Goal: Task Accomplishment & Management: Manage account settings

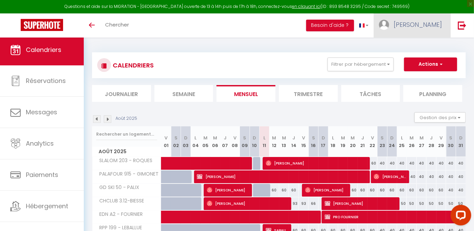
click at [429, 25] on span "[PERSON_NAME]" at bounding box center [418, 24] width 48 height 9
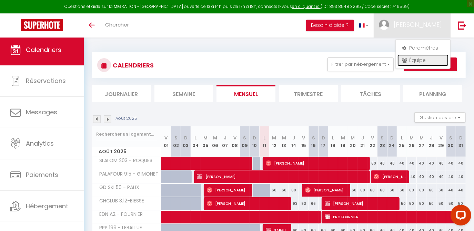
click at [417, 54] on link "Équipe" at bounding box center [423, 60] width 51 height 12
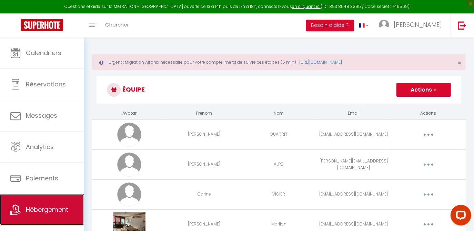
click at [28, 199] on link "Hébergement" at bounding box center [42, 210] width 84 height 31
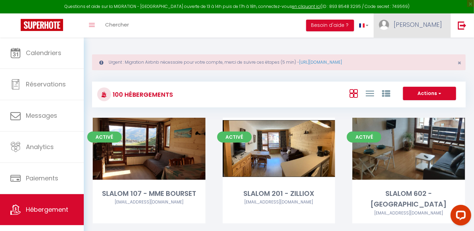
click at [423, 31] on link "[PERSON_NAME]" at bounding box center [412, 25] width 77 height 24
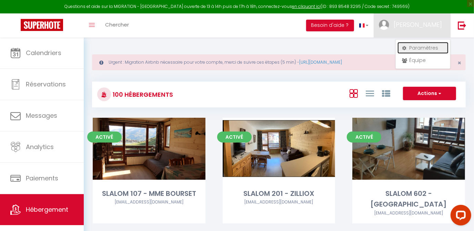
click at [416, 46] on link "Paramètres" at bounding box center [423, 48] width 51 height 12
select select "fr"
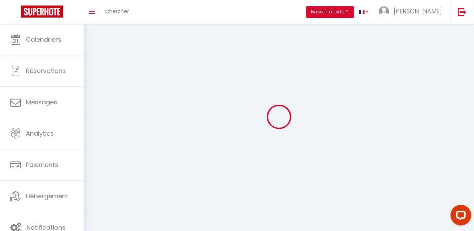
type input "[PERSON_NAME]"
type input "FOUCHER"
type input "[PHONE_NUMBER]"
type input "lieu dit [GEOGRAPHIC_DATA]"
type input "73640"
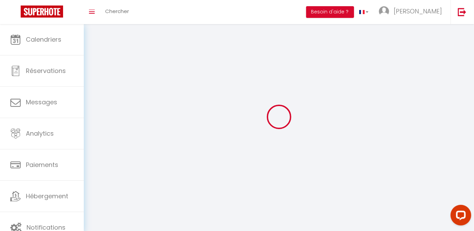
type input "STE FOY TARENTAISE"
type input "JVdB8Dsyp0Az3haQSeDmCFtOp"
type input "ibyGW5qV1Qq3BF835BaQA0nyP"
type input "[URL][DOMAIN_NAME]"
select select "28"
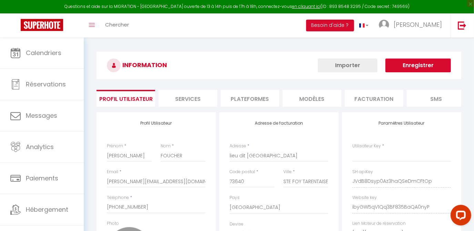
type input "JVdB8Dsyp0Az3haQSeDmCFtOp"
type input "ibyGW5qV1Qq3BF835BaQA0nyP"
type input "[URL][DOMAIN_NAME]"
select select "fr"
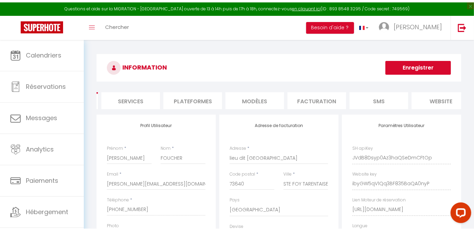
scroll to position [0, 62]
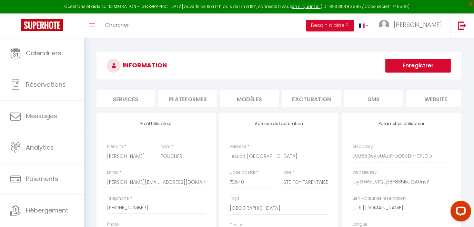
click at [436, 99] on li "website" at bounding box center [436, 98] width 59 height 17
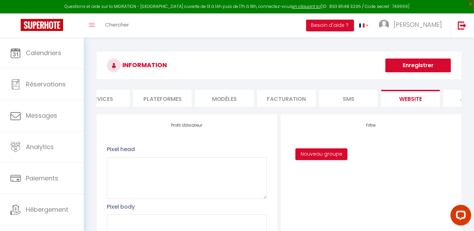
scroll to position [0, 131]
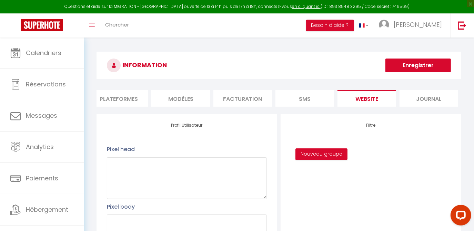
click at [170, 101] on li "MODÈLES" at bounding box center [180, 98] width 59 height 17
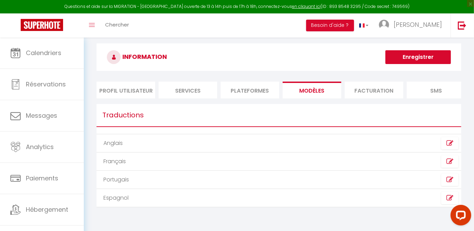
click at [183, 96] on li "Services" at bounding box center [188, 90] width 59 height 17
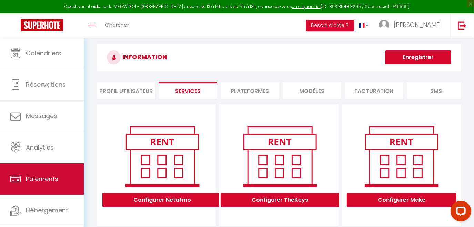
scroll to position [15, 0]
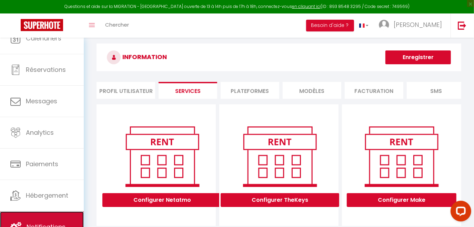
drag, startPoint x: 30, startPoint y: 215, endPoint x: 26, endPoint y: 215, distance: 4.9
click at [26, 215] on link "Notifications" at bounding box center [42, 226] width 84 height 31
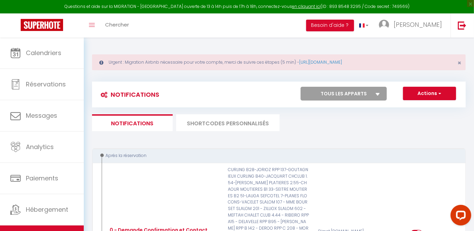
scroll to position [10, 0]
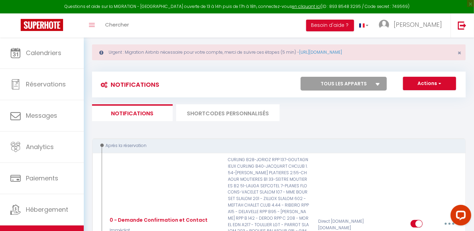
click at [233, 117] on li "SHORTCODES PERSONNALISÉS" at bounding box center [227, 113] width 103 height 17
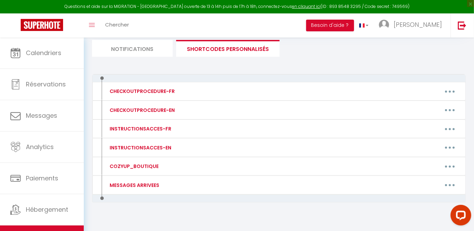
scroll to position [75, 0]
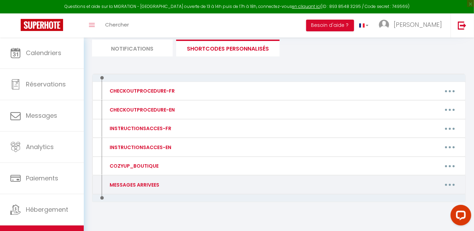
click at [447, 182] on button "button" at bounding box center [449, 185] width 19 height 11
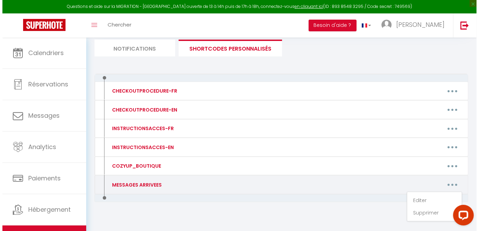
scroll to position [81, 0]
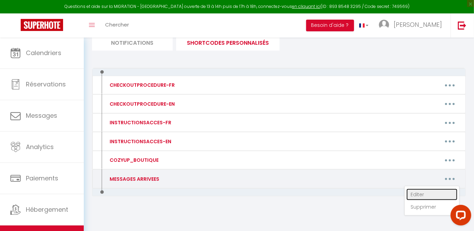
click at [417, 192] on link "Editer" at bounding box center [432, 195] width 51 height 12
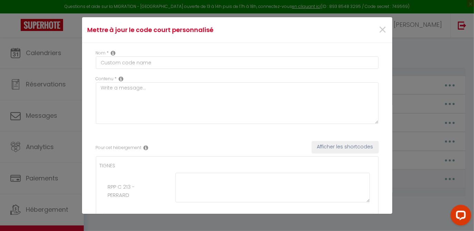
type input "MESSAGES ARRIVEES"
type textarea "Voici les informations pour récupérer vos clefs :"
type textarea "📍Rond point des pistes C Apt 213 L entrée de la résidence se trouve sur la droi…"
type textarea "HAUTS LIEUX - Appartement 2H L'entrée de la résidence se trouve promenade de [G…"
type textarea "Pour récupérer vos clefs : Merci de bien vouloir vous rendre à [GEOGRAPHIC_DATA…"
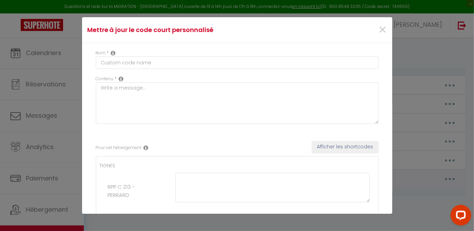
type textarea "🏠SLALOM 203 La résidence ' Le Slalom' se trouve impasse des moutières [URL][DOM…"
type textarea "BORSAT 1 APPARTEMENT 54 Repère placé 📍 [URL] L entrée de la résidence se trouve…"
type textarea "🏠 Grand ski, [GEOGRAPHIC_DATA] 1800 Repère placé 📍Appartement Le Grand Ski, [ST…"
type textarea "🏠 L'IPSUM DOL SITAME C9 Adipi el sedd eiusmod temp incidi u LABO ETDOLOREMAGN, …"
type textarea "HAMEAU [GEOGRAPHIC_DATA] 1 et 2 APPARTEMENT 1613 Repère placé 📍 [URL][DOMAIN_NA…"
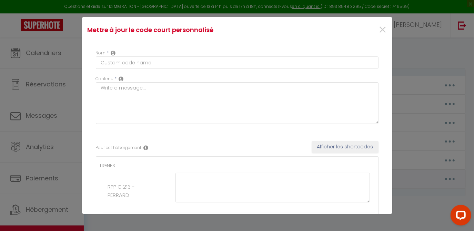
type textarea "🏠 ROND POINT DES PISTES C - 199 La résidence se trouve tout au bout de l'[GEOGR…"
type textarea "🏠 CURLING A 52 Merci de bien vouloir vous rendre à [GEOGRAPHIC_DATA], située [G…"
type textarea "Pour récupérer vos clefs : Merci de bien vouloir vous rendre a ALPO CONCIERGERI…"
type textarea "CHALET CLUB 3📍 Repère placé [URL][DOMAIN_NAME] L entrée de la résidence se trou…"
type textarea "📍Rond point des pistes B Apt 124 L entrée de la résidence se trouve juste à dro…"
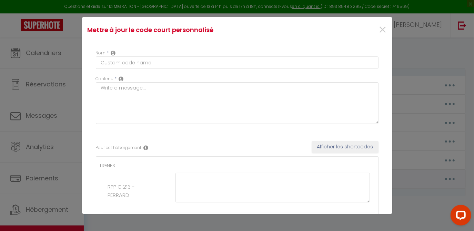
type textarea "🏠 SHUSS 101 Merci de vous diriger vers la Résidence Le 'Schuss' [URL][DOMAIN_NA…"
type textarea "🏠 BEC ROUGE 563 La résidence ' [GEOGRAPHIC_DATA]' se trouve : [STREET_ADDRESS] …"
type textarea "🏠 BEC ROUGE 562 La résidence ' [GEOGRAPHIC_DATA]' se trouve : [STREET_ADDRESS] …"
type textarea "🏠 SLALOM 606 La résidence ' [GEOGRAPHIC_DATA]' se trouve Impasse des Moutières …"
type textarea "🏠 LES HAUTS DE VAL CLARET B2 APPART 9 Pour récupérer vos clés : Merci de bien v…"
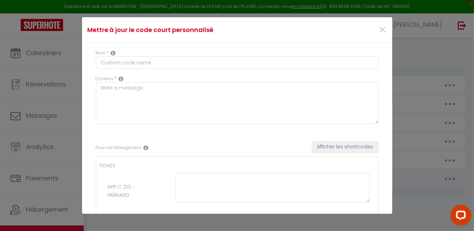
type textarea "🏠 SEFCOTEL B 15 Pour récupérer vos clés : Merci de bien vouloir vous rendre à […"
type textarea "🏠BEC ROUGE 452 La résidence ' [GEOGRAPHIC_DATA]' se trouve : [STREET_ADDRESS] […"
type textarea "🏠LE CHALET DE LA TOUR La résidence ' [GEOGRAPHIC_DATA]' se trouve au [STREET_AD…"
type textarea "📍Rond point des pistes A Apt 108 [URL][DOMAIN_NAME] L'entrée de la résidence se…"
type textarea "🏠HOME CLUB 45 La résidence ' HOME CLUB' se trouve : Le Lavachet, [STREET_ADDRES…"
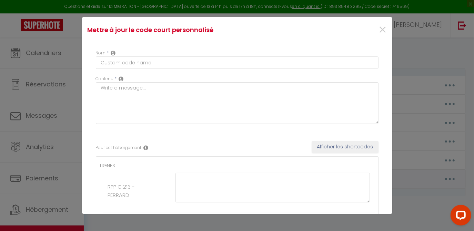
type textarea "KANDAHAR A Appartement 12 La residence [GEOGRAPHIC_DATA] A se trouve à cette ad…"
type textarea "Pour récupérer vos clefs : Merci de bien vouloir vous rendre a ALPO CONCIERGERI…"
type textarea "🏠ROCHES ROUGES A La résidence [GEOGRAPHIC_DATA] A se trouve Chemin des roches r…"
type textarea "🏠HOME CLUB 134 La résidence ' HOME CLUB' se trouve : Le Lavachet, [STREET_ADDRE…"
type textarea "🏠 RESIDENCE LE CHAMOIS - APT BLANC L'entrée de la résidence se trouve juste à c…"
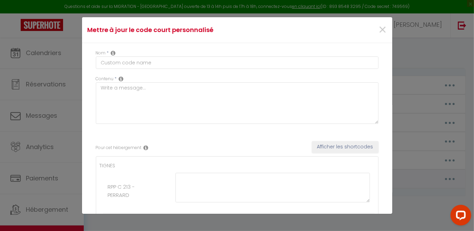
type textarea "Votre logement sera disponible à partir de 17h (si vous avez souscrit à l'arriv…"
type textarea "Bonjour, Votre appartement sera disponible à partir de 17h (sauf option 15h com…"
type textarea "Loremip, Dolor sitametcons adip elitseddoe t incidi ut 71l (etdo magnaa 62e adm…"
type textarea "🏠SLALOM 107 La résidence ' Le Slalom' se trouve impasse des moutières [URL][DOM…"
type textarea "🏠SLALOM 201 La résidence ' Le Slalom' se trouve impasse des moutières [URL][DOM…"
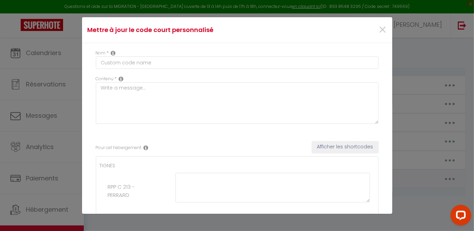
type textarea "🏠SLALOM 602 La résidence ' Le Slalom' se trouve impasse des moutières [URL][DOM…"
type textarea "🏠SLALOM 302 La résidence ' Le Slalom' se trouve impasse des moutières [URL][DOM…"
type textarea "HAMEAU [GEOGRAPHIC_DATA] 3 APPARTEMENT 3031 Repère placé 📍 [URL][DOMAIN_NAME] L…"
type textarea "🏠 Schuss 103 Merci de vous diriger à la Residence Le 'Schuss' [URL][DOMAIN_NAME…"
type textarea "🏠La grande tourne La résidence se trouve au [STREET_ADDRESS] [URL][DOMAIN_NAME]…"
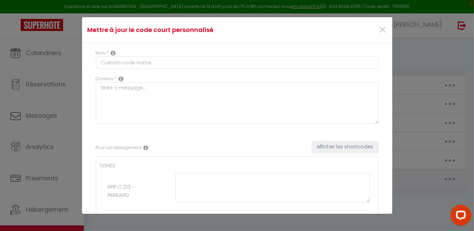
type textarea "🏠Flocons 163 boucle du rosset [URL][DOMAIN_NAME] vous êtes en face de 2 escalie…"
type textarea "Pour récupérer vos clefs : Merci de bien vouloir vous rendre a ALPO CONCIERGERI…"
type textarea "🏠 ROND POINT DES PISTES B - 137 La résidence se trouve tout au bout de l'[GEOGR…"
type textarea "🏠 ROND POINT DES PISTES A - 115 L'entrée de la résidence rond point des pistes …"
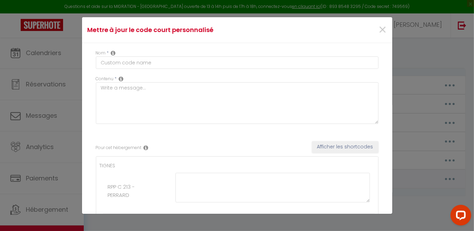
type textarea "🏠 ROND POINT DES PISTES B 95 La résidence se trouve tout au bout de l'[GEOGRAPH…"
type textarea "Pour récupérer vos clefs : Merci de bien vouloir vous rendre a ALPO CONCIERGERI…"
type textarea "Pour récupérer vos clefs : Merci de bien vouloir vous rendre a notre CONCIERGER…"
type textarea "Pour récupérer vos clefs : Merci de bien vouloir vous rendre a ALPO CONCIERGERI…"
type textarea "🏠 ROND POINT DES PISTES B 142 La résidence se trouve tout au bout de l'[GEOGRAP…"
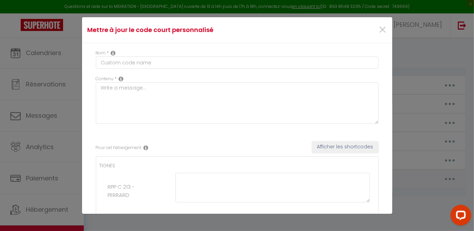
type textarea "🏠 ROND POINT DES PISTES C - 208 La résidence se trouve tout au bout de l'[GEOGR…"
type textarea "BORSAT 1 APPARTEMENT 52 Repère placé 📍 [URL] L entrée de la résidence se trouve…"
type textarea "🏠HORIZON 2000 [GEOGRAPHIC_DATA] GPS : [URL][DOMAIN_NAME] En arrivant dans [GEOG…"
type textarea "🏠Écrin des neiges A [URL][DOMAIN_NAME] Derrière le restaurant "la table de [PER…"
type textarea "Résidence 'Grand Pré' Vous trouverez les.clefs dans la boîte à clefs directemen…"
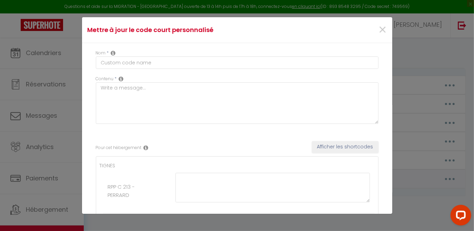
type textarea "📍 MOUTIERES B1 Moutières B1 [URL][DOMAIN_NAME] Vous pouvez vous garer devant la…"
type textarea "📍 MOUTIERES B2 [URL][DOMAIN_NAME] Vous pouvez vous garer devant la résidence po…"
type textarea "🏠 SEFCOTEL 7 Pour récupérer vos clés : Merci de bien vouloir vous rendre à [GEO…"
type textarea "🏠Chalet club 4-44 🏡 Immeuble le chalet club 4 - le blanchot [STREET_ADDRESS] [U…"
type textarea "Pour récupérer vos clefs : Merci de bien vouloir vous rendre a ALPO CONCIERGERI…"
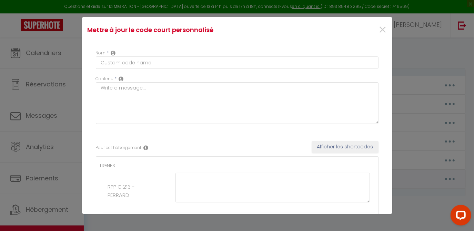
type textarea "Bonjour, Votre appartement sera disponible à 16h Il se trouve [STREET_ADDRESS] …"
type textarea "Voici l adresse exacte Résidence Alpis Graia [STREET_ADDRESS] tarentaise [URL][…"
type textarea "le code de la boîte à clés est 9828. La résidence [PERSON_NAME] est à l’angle e…"
type textarea "Il se trouve [STREET_ADDRESS]. Vous pouvez vous garer dans la rue le temps de d…"
type textarea "Votre logement sera disponible à partir de 17h (si vous avez souscrit à l'arriv…"
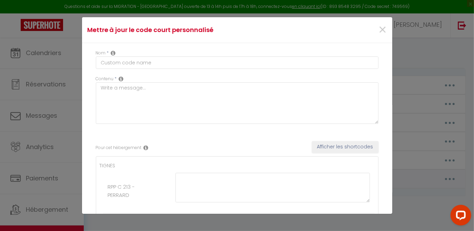
type textarea "Lorem ipsumdol sita consectetu a elitse do 19e (te inci utla etdolore m a'enima…"
type textarea "Votre logement sera disponible à partir de 17h (si vous avez souscrit à l'arriv…"
type textarea "Lorem ipsumdol sita consectetu a elitse do 02e (te inci utla etdolore m a'enima…"
type textarea "Votre logement sera disponible à partir de 17h (si vous avez souscrit à l'arriv…"
type textarea "Lorem ipsumdol sita consectetu a elitse do 49e (te inci utla etdolore m a'enima…"
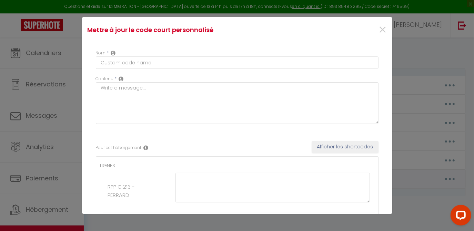
type textarea "Votre logement sera disponible à partir de 17h (si vous avez souscrit à l'arriv…"
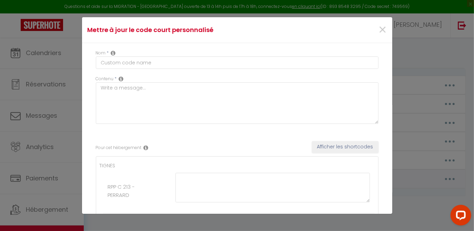
type textarea "Lorem ipsumdol sita consectetu a elitse do 30e (te inci utla etdolore m a'enima…"
type textarea "Lorem ipsumdol sita consectetu a elitse do 16e (te inci utla etdolore m a'enima…"
type textarea "Votre logement sera disponible à partir de 17h (si vous avez souscrit à l'arriv…"
type textarea "Bonjour, Votre logement sera disponible à partir de 17h (si vous avez souscrit …"
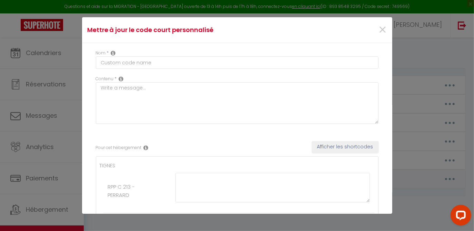
type textarea "Votre logement sera disponible à partir de 17h (si vous avez souscrit à l'arriv…"
type textarea "Lorem ipsumdol sita consectetu a elitse do 55e (te inci utla etdolore m a'enima…"
type textarea "Bonjour, Votre logement sera disponible à partir de 17h (si vous avez souscrit …"
type textarea "Votre logement sera disponible à partir de 17h (si vous avez souscrit à l'arriv…"
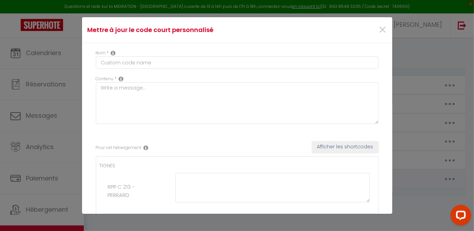
type textarea "Votre logement sera disponible à partir de 17h (si vous avez souscrit à l'arriv…"
type textarea "Voici l adresse exacte Résidence Alpis Graia [STREET_ADDRESS] tarentaise [URL][…"
type textarea "Votre logement sera disponible à partir de 17h (si vous avez souscrit à l'arriv…"
type textarea "Lorem ipsumdol sita consectetu a elitse do 11e (te inci utla etdolore m a'enima…"
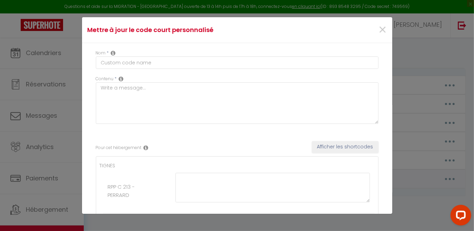
type textarea "Bonjour, Votre logement sera disponible à partir de 17h (si vous avez souscrit …"
type textarea "Votre logement sera disponible à partir de 17h (si vous avez souscrit à l'arriv…"
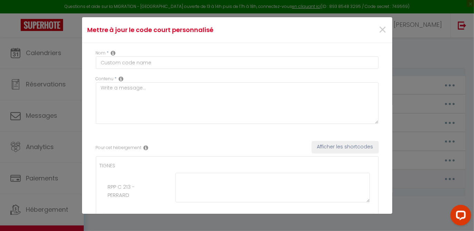
type textarea "Votre logement sera disponible à partir de 17h (si vous avez souscrit à l'arriv…"
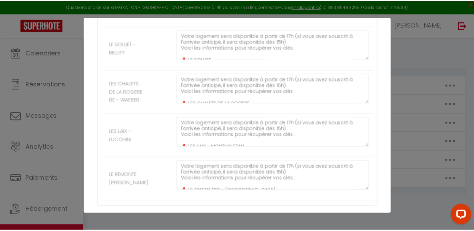
scroll to position [4462, 0]
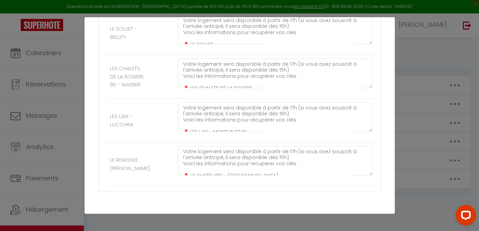
click at [247, 225] on button "Mettre à jour" at bounding box center [254, 231] width 41 height 12
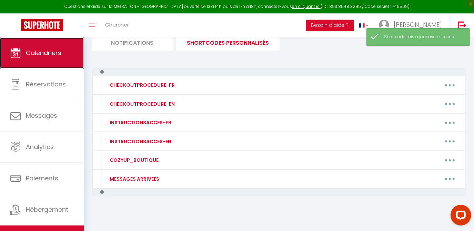
click at [43, 59] on link "Calendriers" at bounding box center [42, 53] width 84 height 31
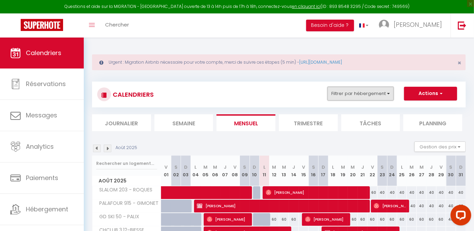
click at [350, 97] on button "Filtrer par hébergement" at bounding box center [361, 94] width 66 height 14
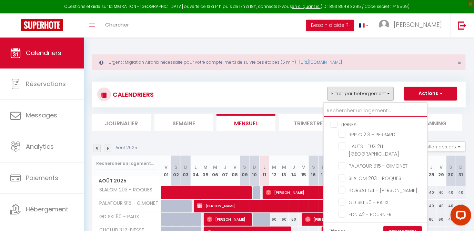
click at [334, 106] on input "text" at bounding box center [375, 111] width 103 height 12
type input "t"
checkbox input "false"
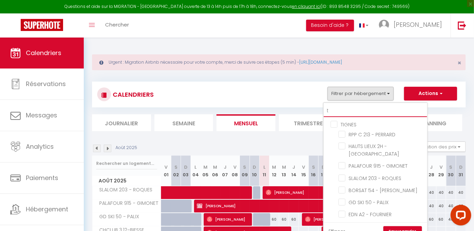
checkbox input "false"
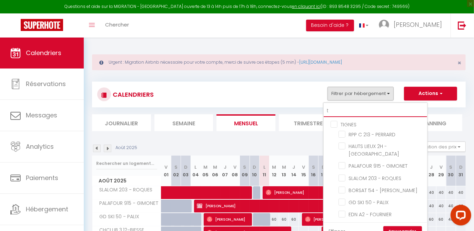
checkbox input "false"
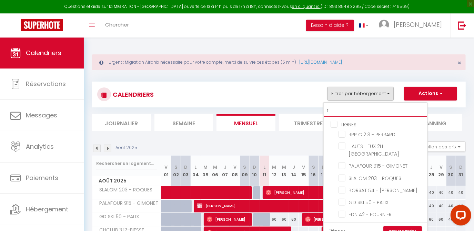
checkbox input "false"
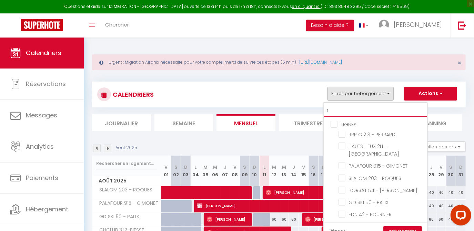
checkbox input "false"
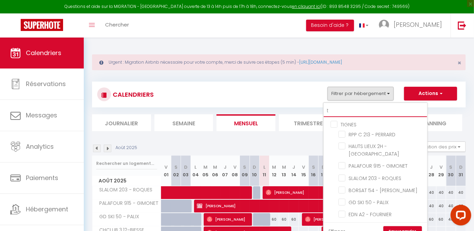
checkbox input "false"
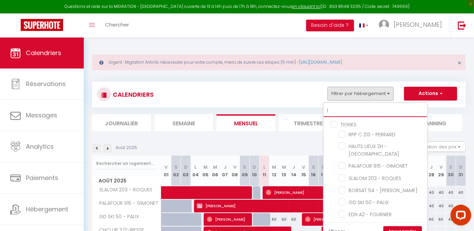
checkbox input "false"
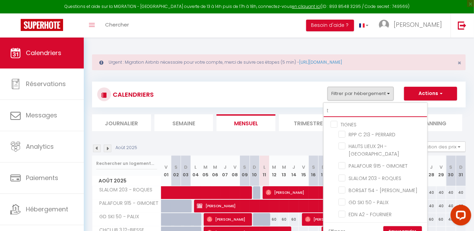
checkbox input "false"
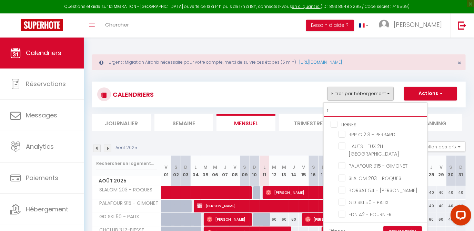
checkbox input "false"
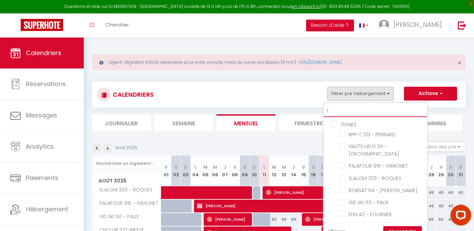
checkbox input "false"
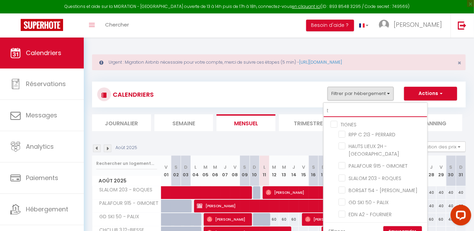
checkbox input "false"
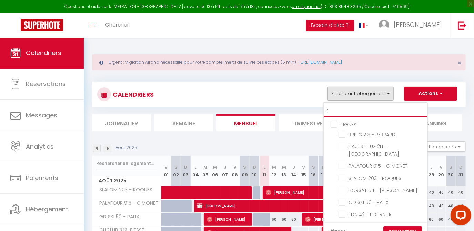
checkbox input "false"
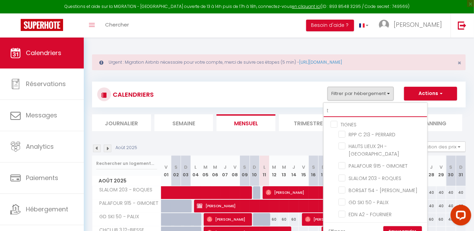
checkbox input "false"
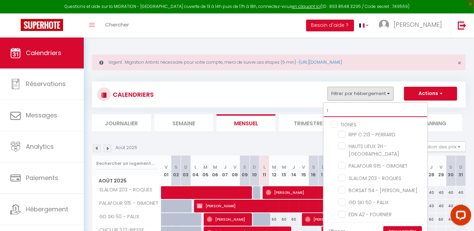
checkbox input "false"
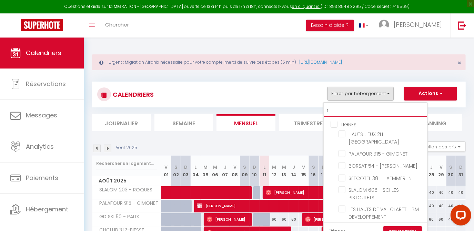
type input "to"
checkbox input "false"
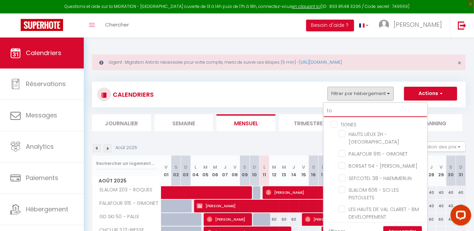
checkbox input "false"
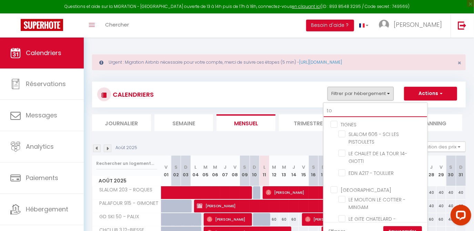
type input "tou"
checkbox input "false"
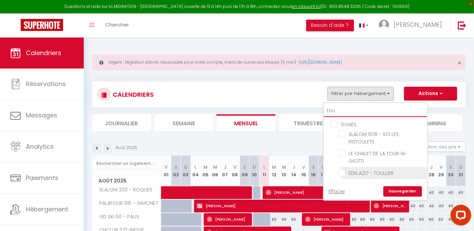
type input "tou"
click at [342, 174] on input "EDN A217 - TOULLIER" at bounding box center [382, 172] width 86 height 7
checkbox input "true"
checkbox input "false"
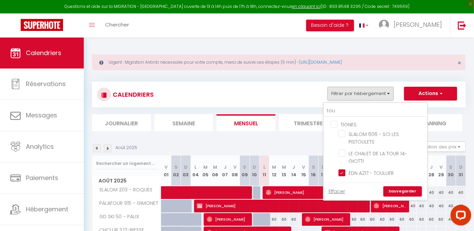
click at [407, 190] on link "Sauvegarder" at bounding box center [403, 192] width 39 height 10
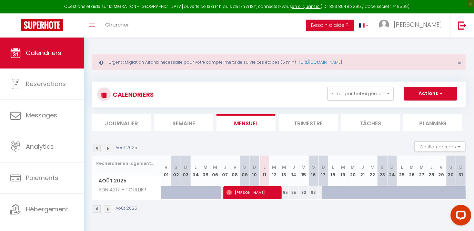
click at [109, 148] on img at bounding box center [108, 149] width 8 height 8
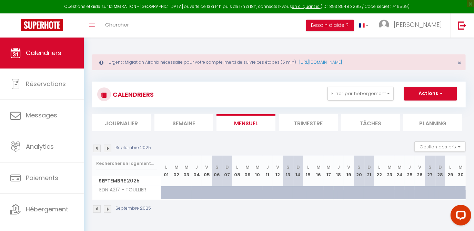
click at [109, 148] on img at bounding box center [108, 149] width 8 height 8
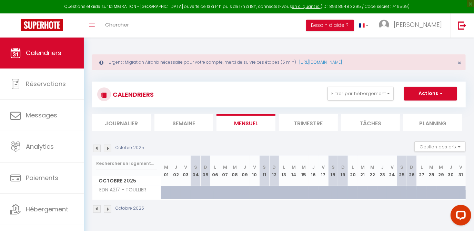
click at [109, 148] on img at bounding box center [108, 149] width 8 height 8
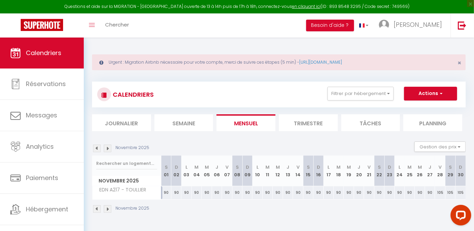
click at [109, 148] on img at bounding box center [108, 149] width 8 height 8
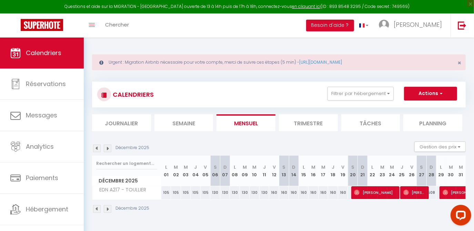
click at [97, 148] on img at bounding box center [97, 149] width 8 height 8
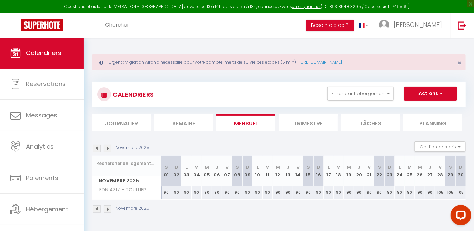
click at [97, 148] on img at bounding box center [97, 149] width 8 height 8
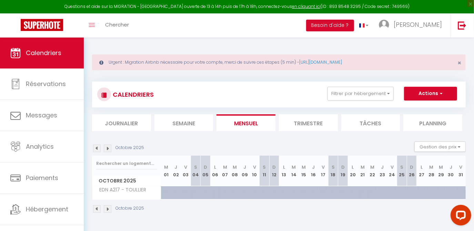
click at [97, 148] on img at bounding box center [97, 149] width 8 height 8
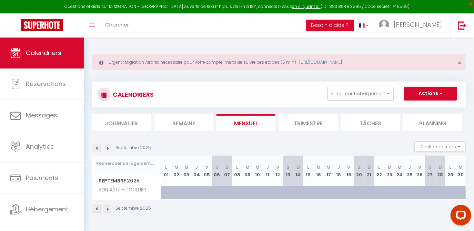
click at [97, 148] on img at bounding box center [97, 149] width 8 height 8
